Goal: Information Seeking & Learning: Learn about a topic

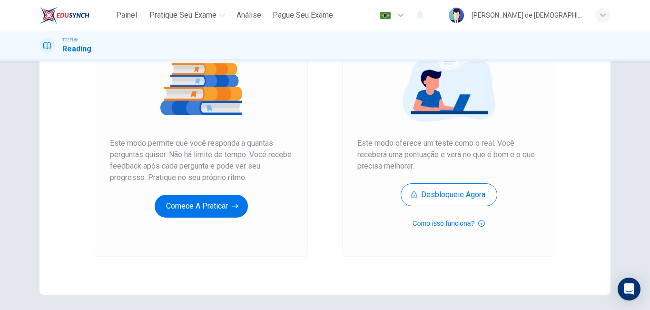
scroll to position [119, 0]
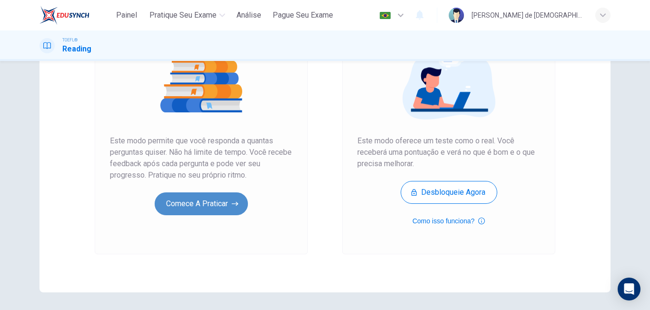
click at [222, 208] on button "Comece a praticar" at bounding box center [201, 203] width 93 height 23
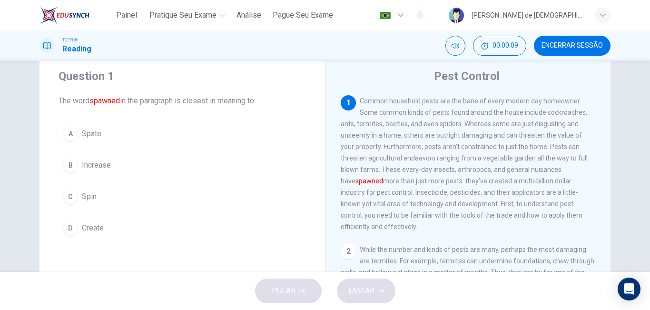
scroll to position [8, 0]
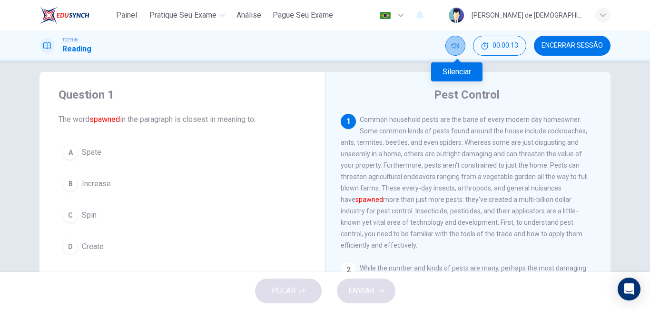
click at [461, 50] on button "Silenciar" at bounding box center [456, 46] width 20 height 20
click at [461, 50] on button "Desilenciar" at bounding box center [456, 46] width 20 height 20
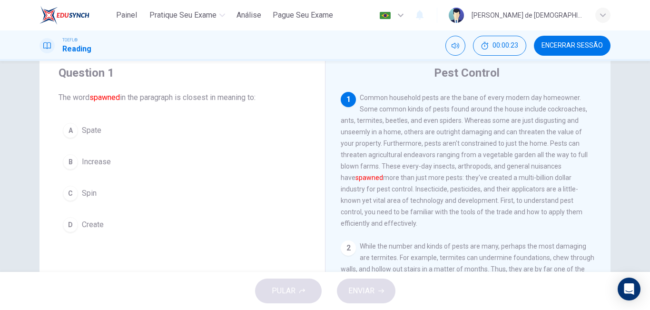
scroll to position [0, 0]
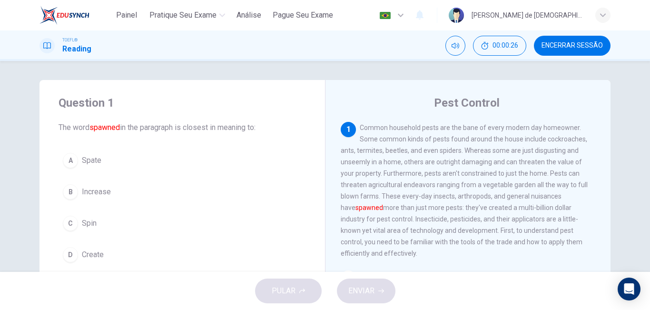
click at [407, 15] on icon "button" at bounding box center [400, 15] width 11 height 11
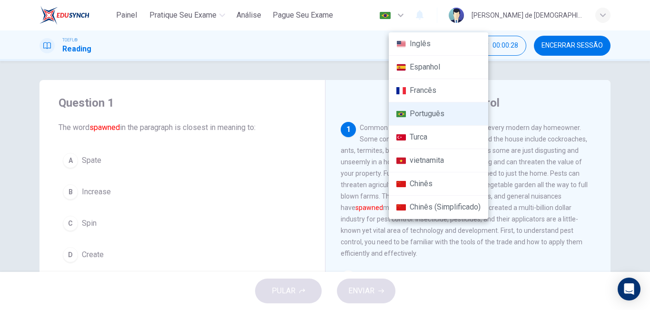
click at [445, 15] on div at bounding box center [325, 155] width 650 height 310
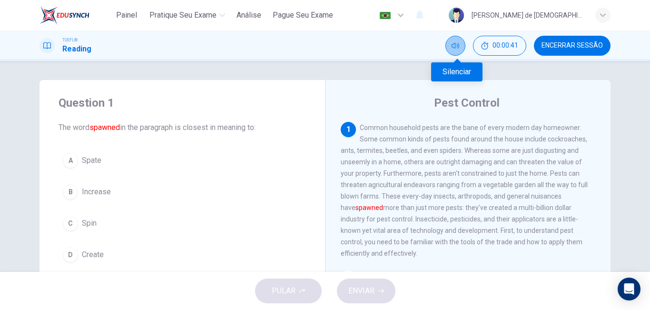
click at [450, 48] on button "Silenciar" at bounding box center [456, 46] width 20 height 20
click at [450, 48] on button "Desilenciar" at bounding box center [456, 46] width 20 height 20
click at [350, 127] on div "1" at bounding box center [348, 129] width 15 height 15
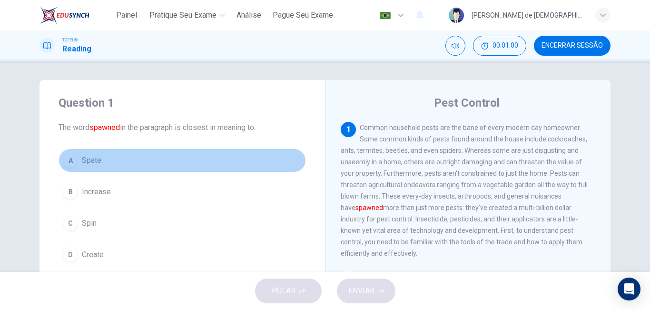
click at [74, 163] on div "A" at bounding box center [70, 160] width 15 height 15
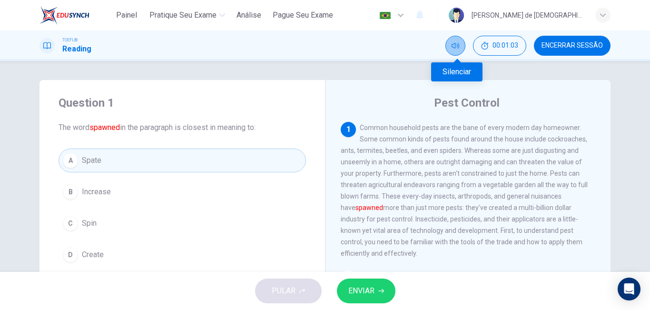
click at [455, 45] on icon "Silenciar" at bounding box center [456, 46] width 8 height 8
click at [455, 45] on icon "Desilenciar" at bounding box center [456, 46] width 8 height 8
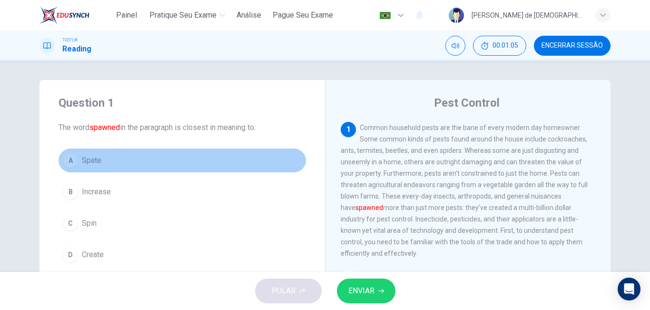
click at [77, 156] on button "A Spate" at bounding box center [183, 161] width 248 height 24
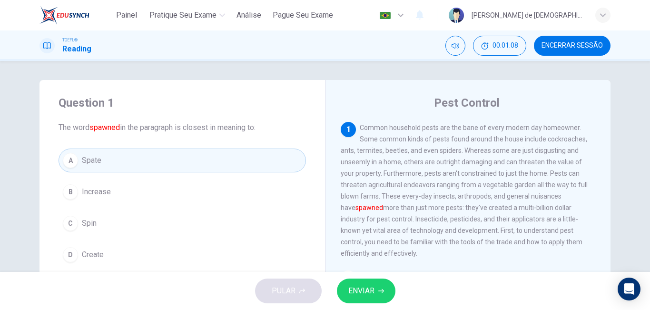
click at [69, 191] on div "B" at bounding box center [70, 191] width 15 height 15
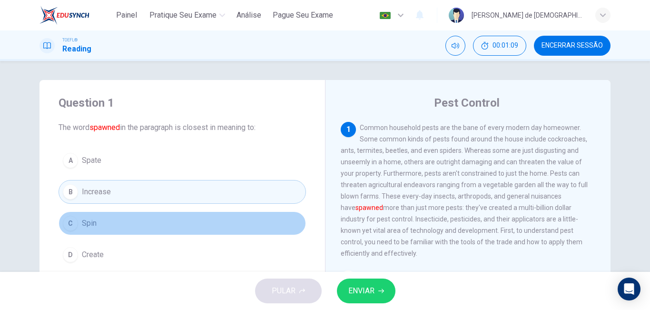
click at [78, 215] on button "C Spin" at bounding box center [183, 223] width 248 height 24
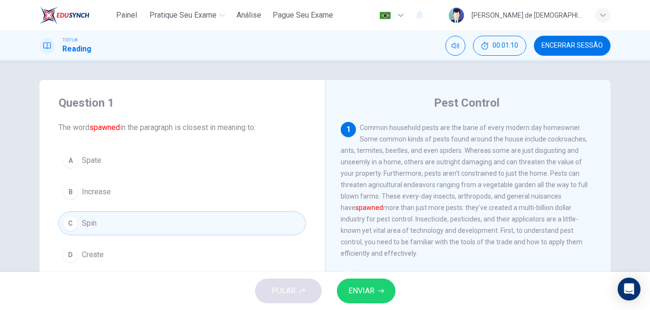
click at [83, 240] on div "A Spate B Increase C Spin D Create" at bounding box center [183, 208] width 248 height 118
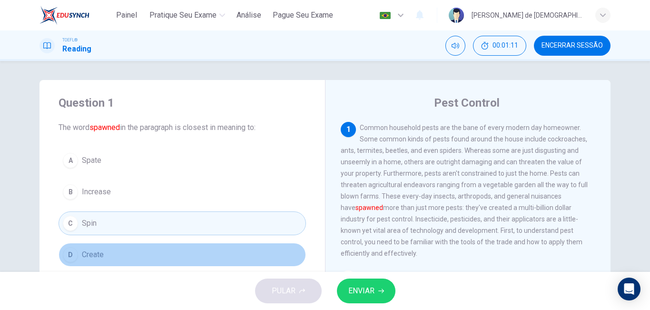
click at [83, 255] on span "Create" at bounding box center [93, 254] width 22 height 11
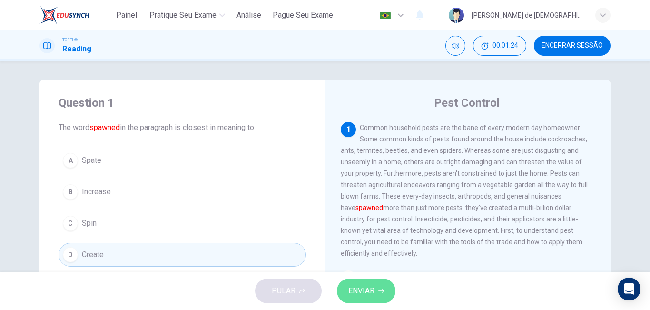
click at [350, 286] on span "ENVIAR" at bounding box center [362, 290] width 26 height 13
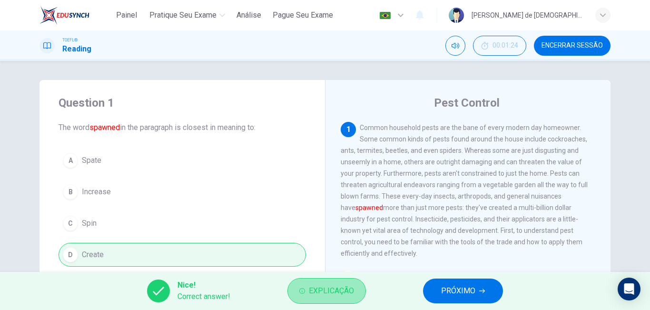
click at [327, 284] on span "Explicação" at bounding box center [331, 290] width 45 height 13
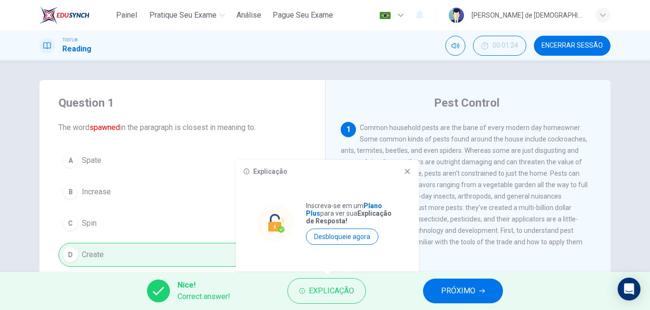
click at [407, 177] on div "Explicação Inscreva-se em um Plano Plus para ver sua Explicação de Resposta! De…" at bounding box center [327, 215] width 183 height 111
click at [407, 170] on icon at bounding box center [408, 172] width 8 height 8
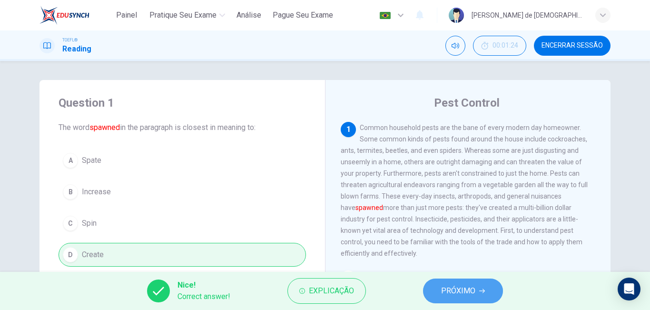
click at [452, 289] on span "PRÓXIMO" at bounding box center [458, 290] width 34 height 13
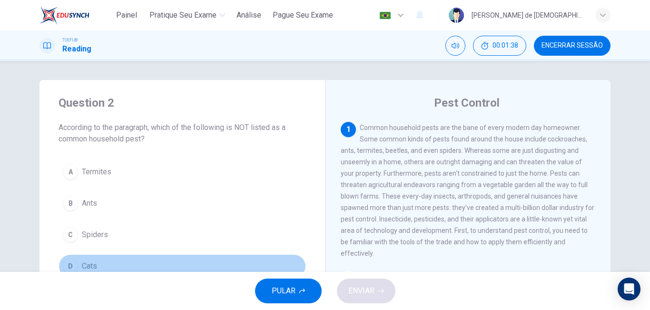
click at [71, 262] on div "D" at bounding box center [70, 266] width 15 height 15
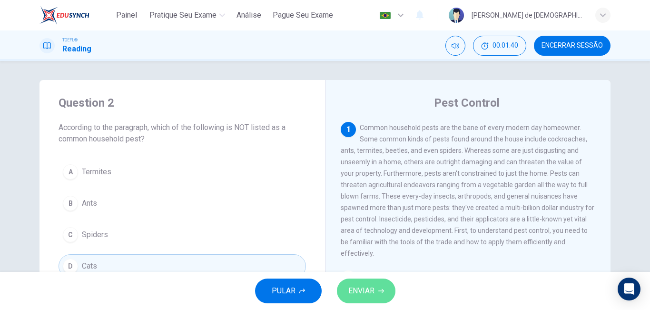
click at [374, 290] on span "ENVIAR" at bounding box center [362, 290] width 26 height 13
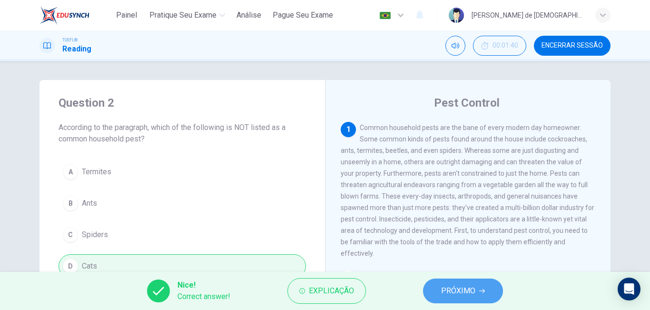
click at [452, 288] on span "PRÓXIMO" at bounding box center [458, 290] width 34 height 13
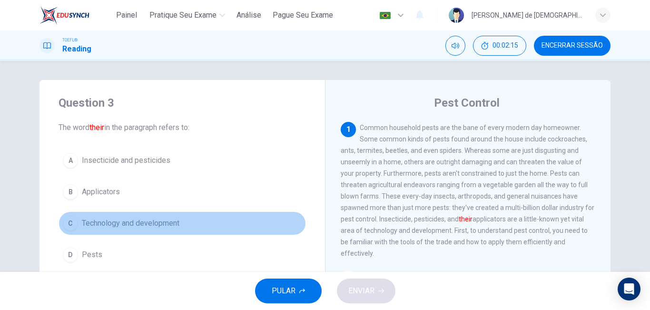
click at [70, 224] on div "C" at bounding box center [70, 223] width 15 height 15
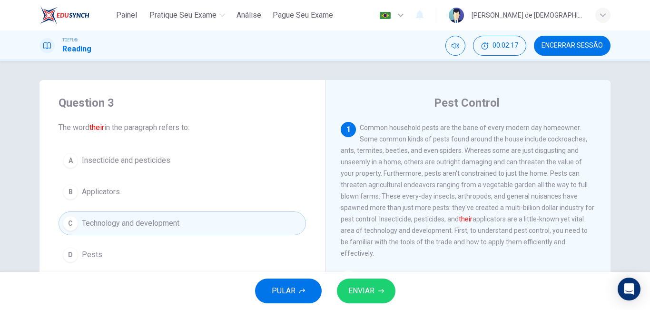
click at [391, 300] on div "PULAR ENVIAR" at bounding box center [325, 291] width 650 height 38
click at [373, 287] on span "ENVIAR" at bounding box center [362, 290] width 26 height 13
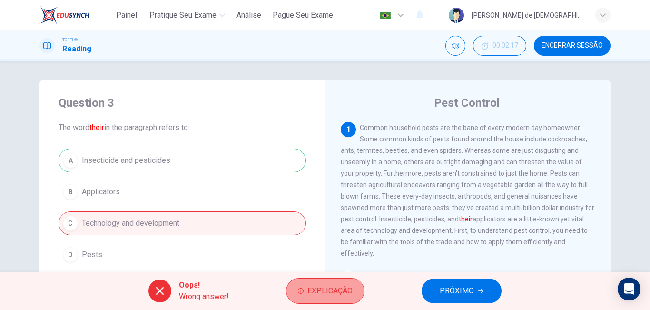
click at [308, 286] on button "Explicação" at bounding box center [325, 291] width 79 height 26
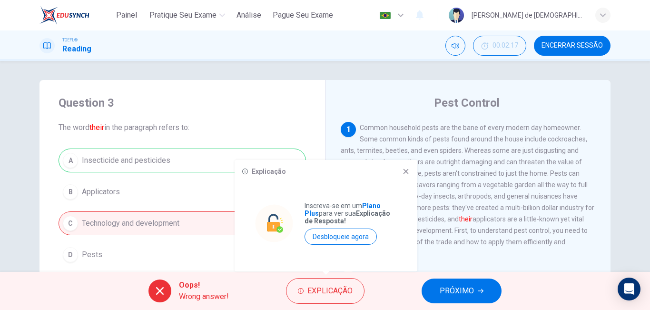
click at [405, 170] on icon at bounding box center [406, 171] width 5 height 5
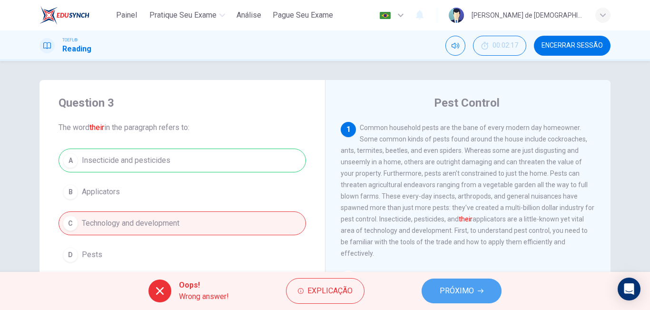
click at [445, 296] on span "PRÓXIMO" at bounding box center [457, 290] width 34 height 13
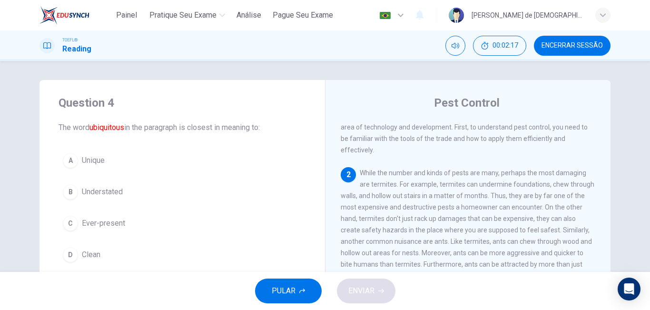
scroll to position [107, 0]
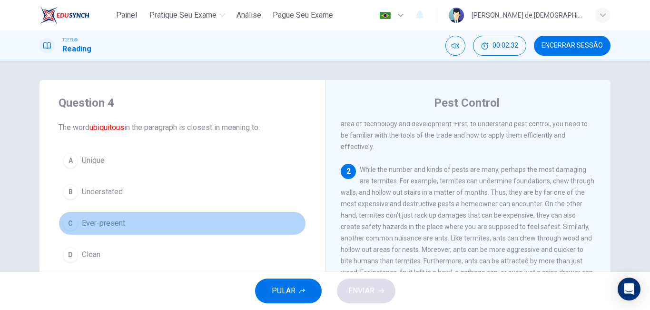
click at [86, 221] on span "Ever-present" at bounding box center [103, 223] width 43 height 11
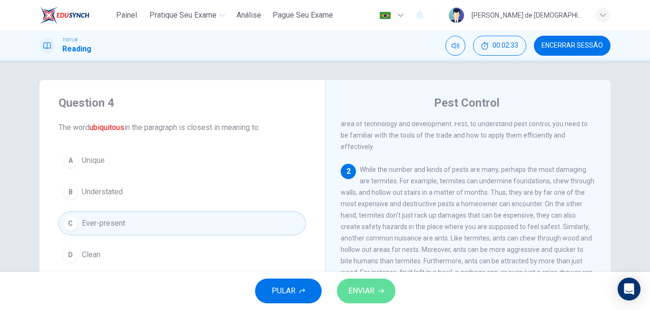
click at [344, 297] on button "ENVIAR" at bounding box center [366, 291] width 59 height 25
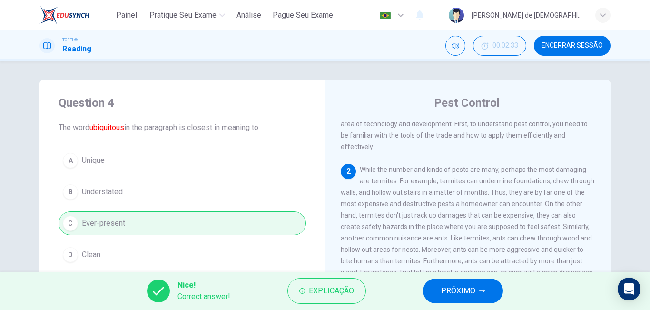
click at [453, 294] on span "PRÓXIMO" at bounding box center [458, 290] width 34 height 13
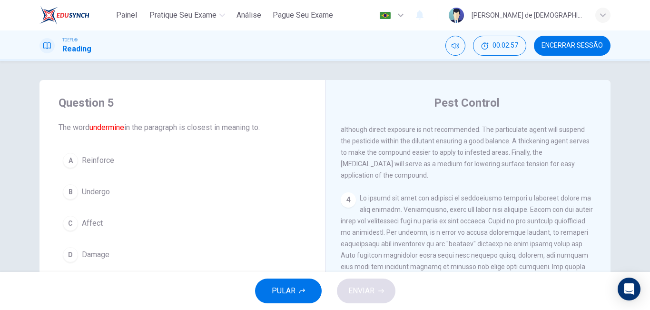
scroll to position [387, 0]
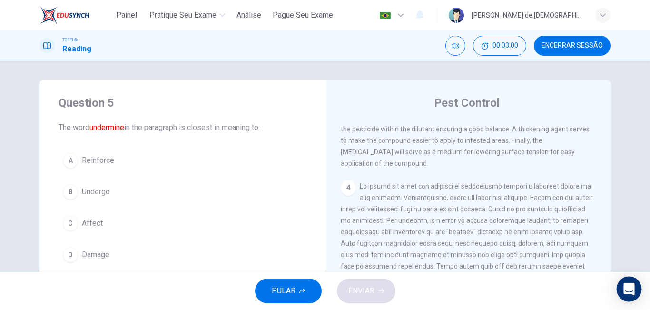
click at [635, 287] on div "Open Intercom Messenger" at bounding box center [629, 289] width 25 height 25
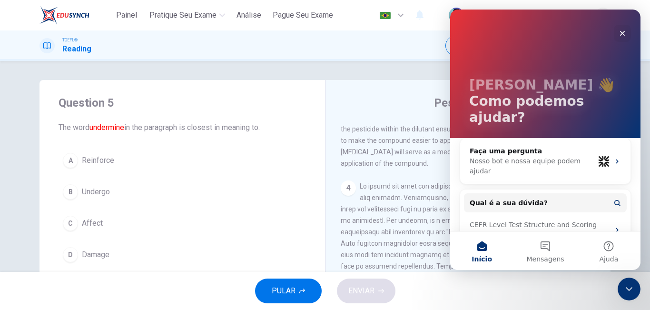
scroll to position [13, 0]
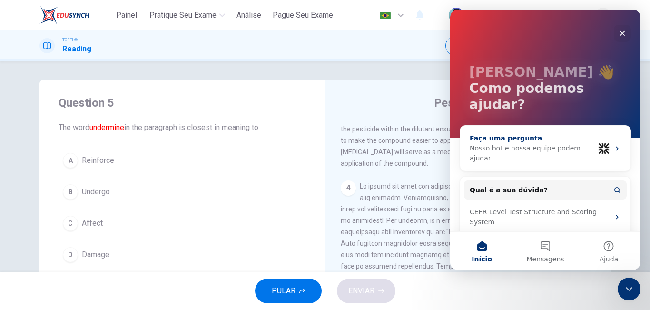
click at [539, 143] on div "Nosso bot e nossa equipe podem ajudar" at bounding box center [532, 153] width 125 height 20
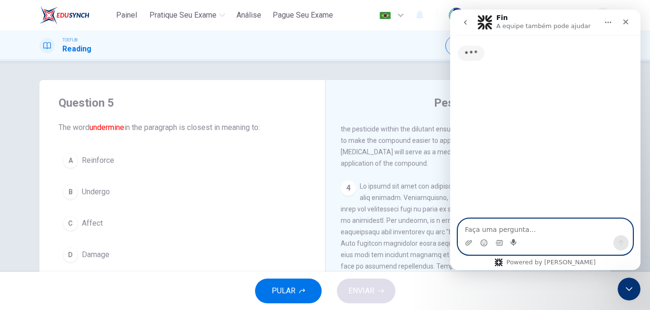
click at [513, 242] on icon "Start recording" at bounding box center [514, 242] width 6 height 7
click at [512, 241] on icon "Start recording" at bounding box center [515, 243] width 8 height 8
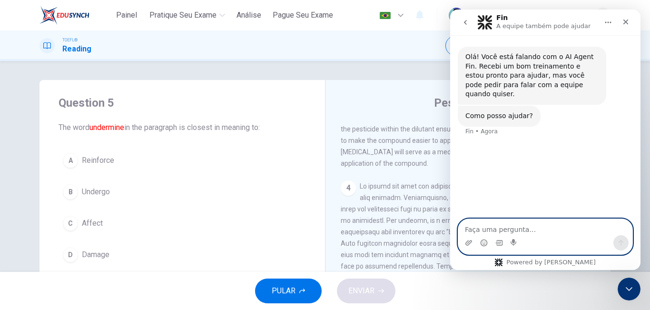
click at [489, 230] on textarea "Faça uma pergunta…" at bounding box center [546, 227] width 174 height 16
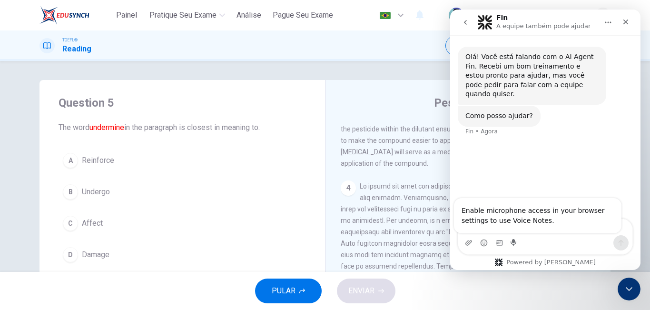
click at [515, 241] on icon "Start recording" at bounding box center [514, 242] width 6 height 7
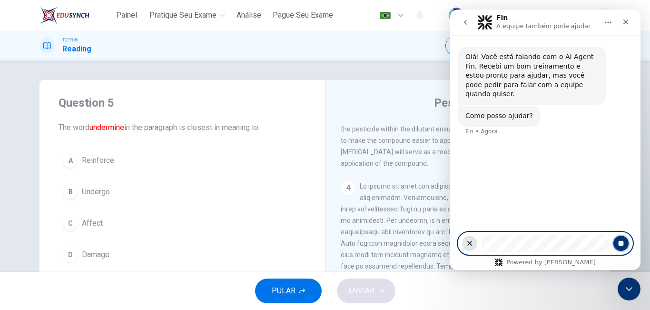
click at [620, 245] on icon "Stop recording" at bounding box center [621, 243] width 5 height 5
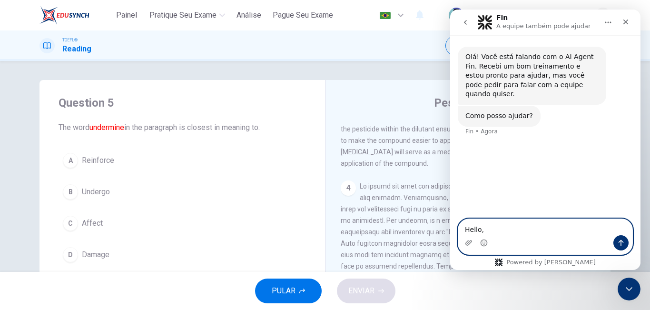
type textarea "Hello,"
click at [618, 240] on icon "Enviar uma mensagem" at bounding box center [622, 243] width 8 height 8
click at [515, 241] on icon "Start recording" at bounding box center [514, 242] width 6 height 7
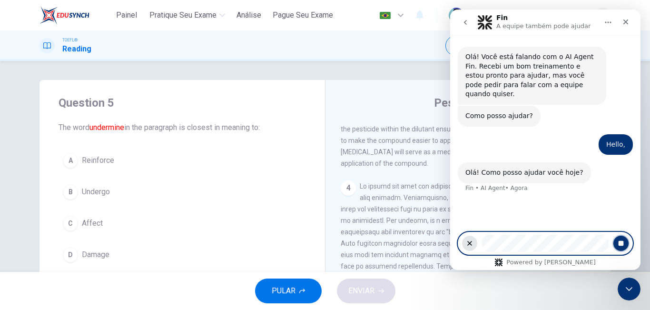
click at [619, 250] on button "Stop recording" at bounding box center [621, 243] width 15 height 15
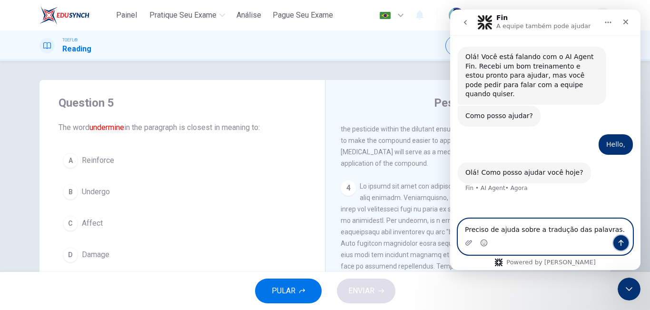
click at [621, 241] on icon "Enviar uma mensagem" at bounding box center [621, 243] width 5 height 6
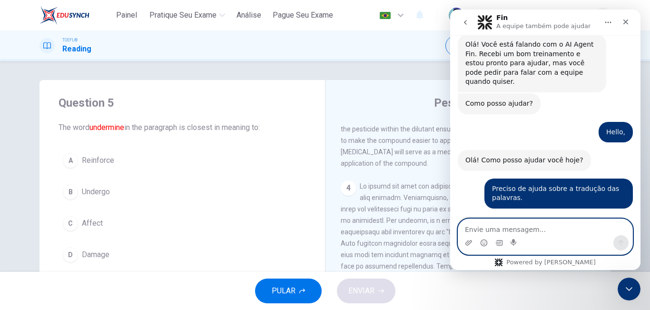
scroll to position [69, 0]
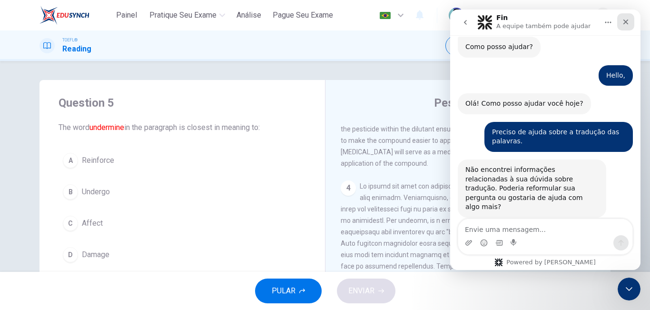
click at [628, 18] on icon "Fechar" at bounding box center [626, 22] width 8 height 8
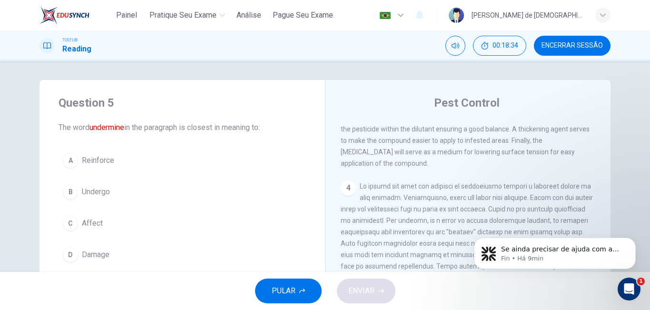
scroll to position [0, 0]
